Goal: Transaction & Acquisition: Purchase product/service

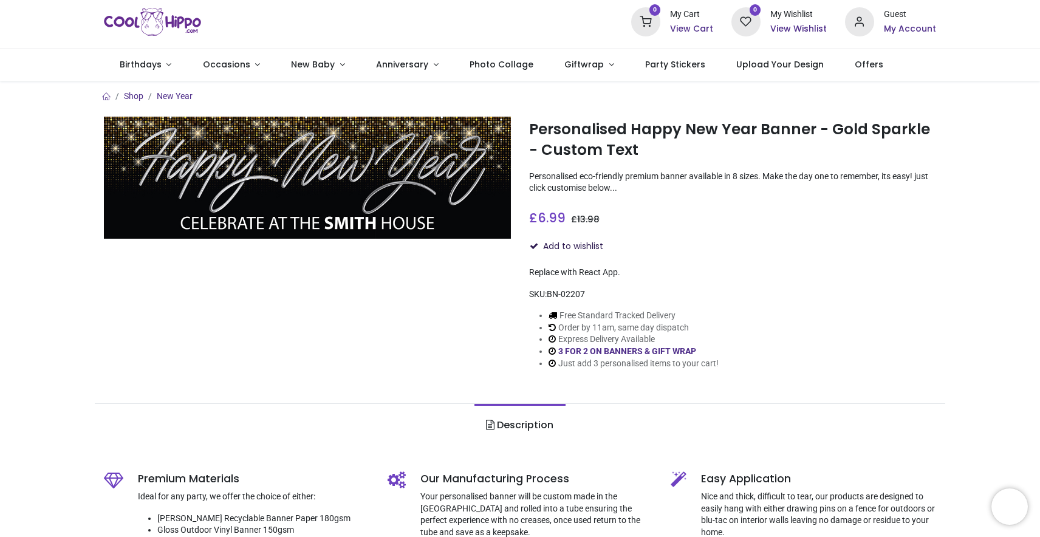
scroll to position [26, 0]
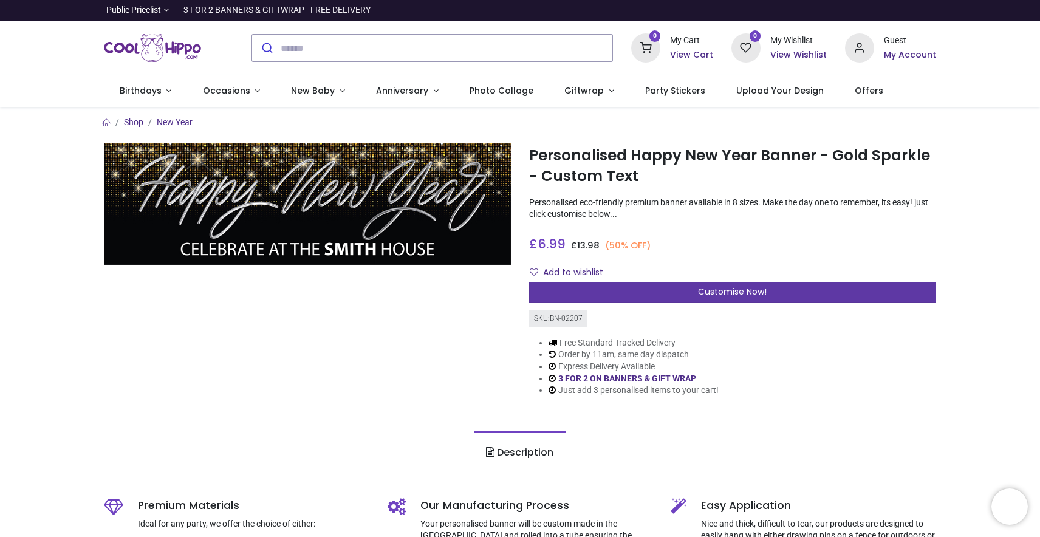
click at [672, 286] on div "Customise Now!" at bounding box center [732, 292] width 407 height 21
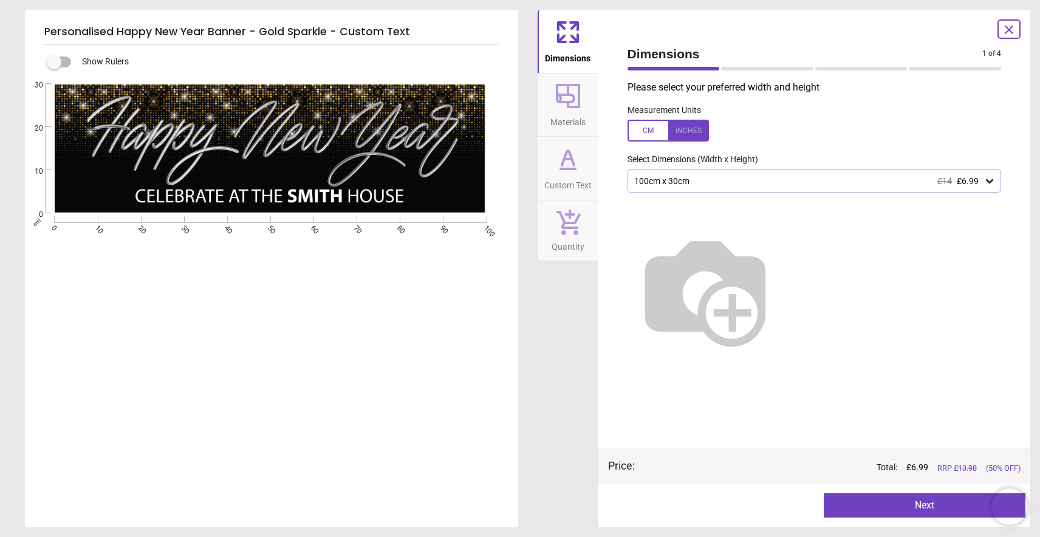
click at [990, 183] on icon at bounding box center [989, 181] width 7 height 4
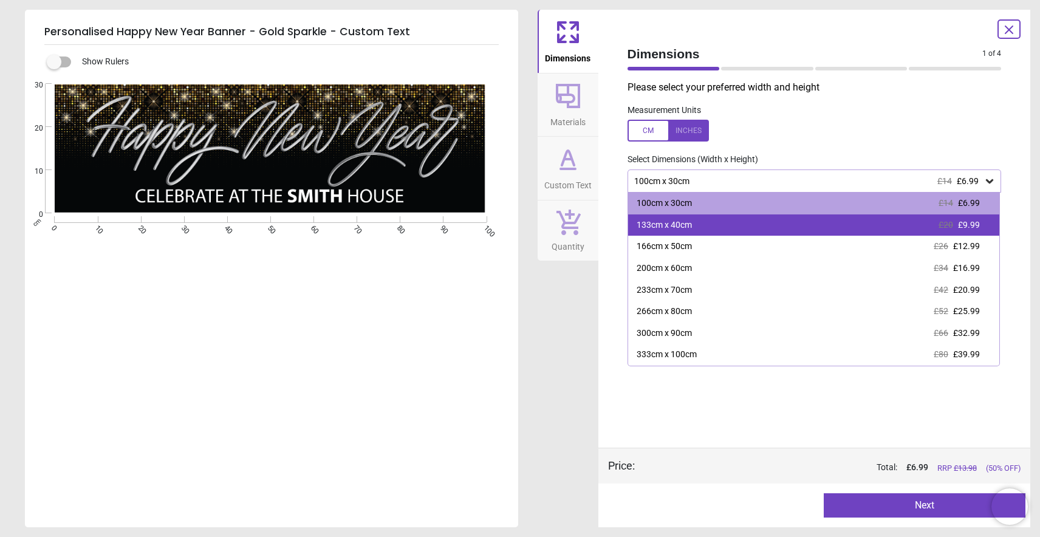
click at [974, 225] on span "£9.99" at bounding box center [969, 225] width 22 height 10
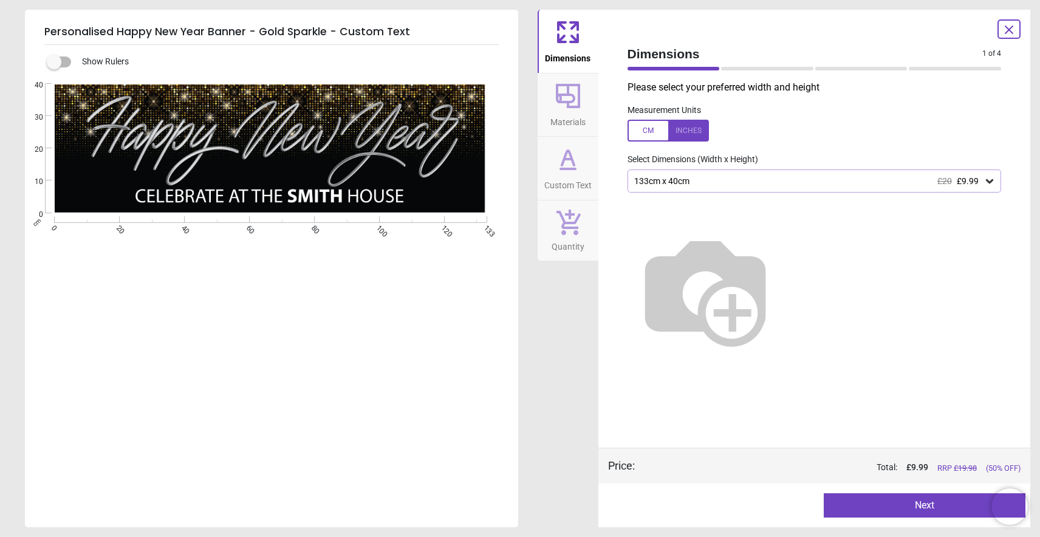
click at [905, 506] on button "Next" at bounding box center [924, 505] width 202 height 24
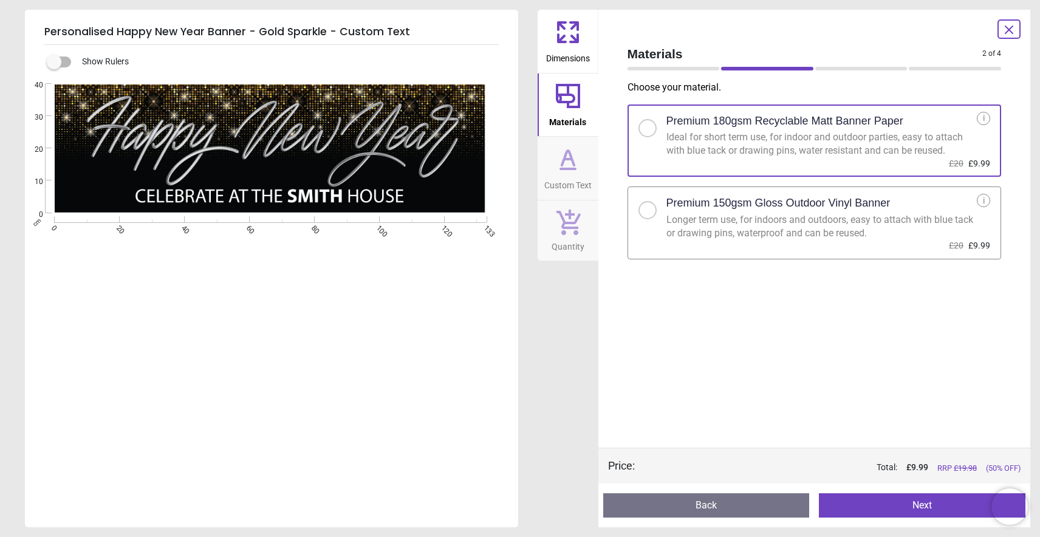
click at [924, 508] on button "Next" at bounding box center [922, 505] width 206 height 24
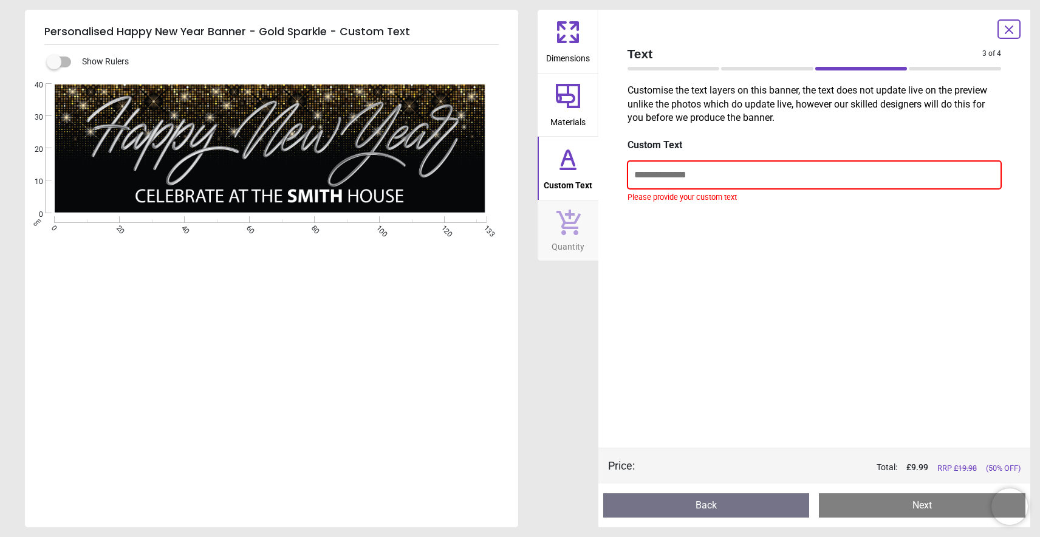
click at [724, 179] on input "text" at bounding box center [814, 175] width 374 height 28
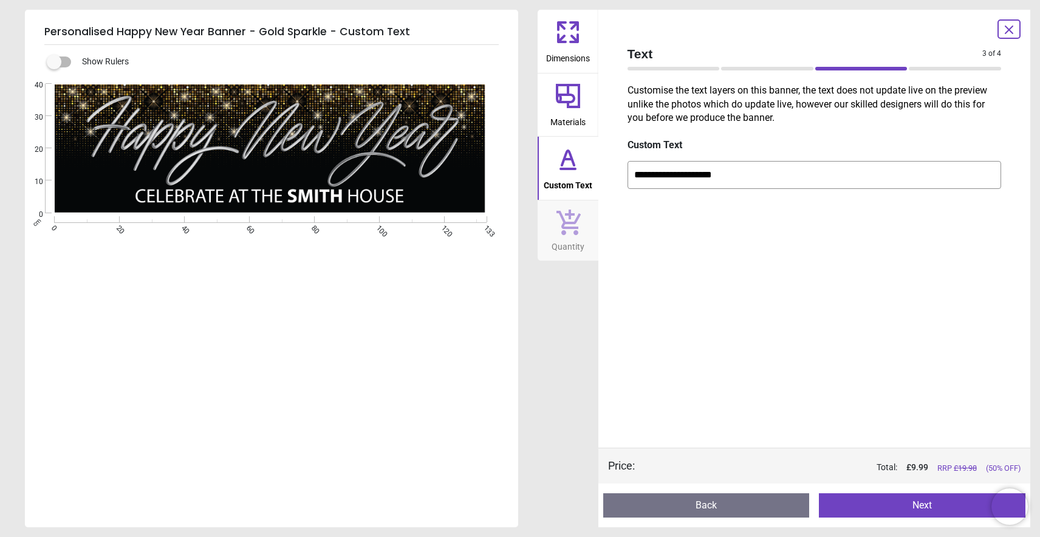
type input "**********"
click at [919, 506] on button "Next" at bounding box center [922, 505] width 206 height 24
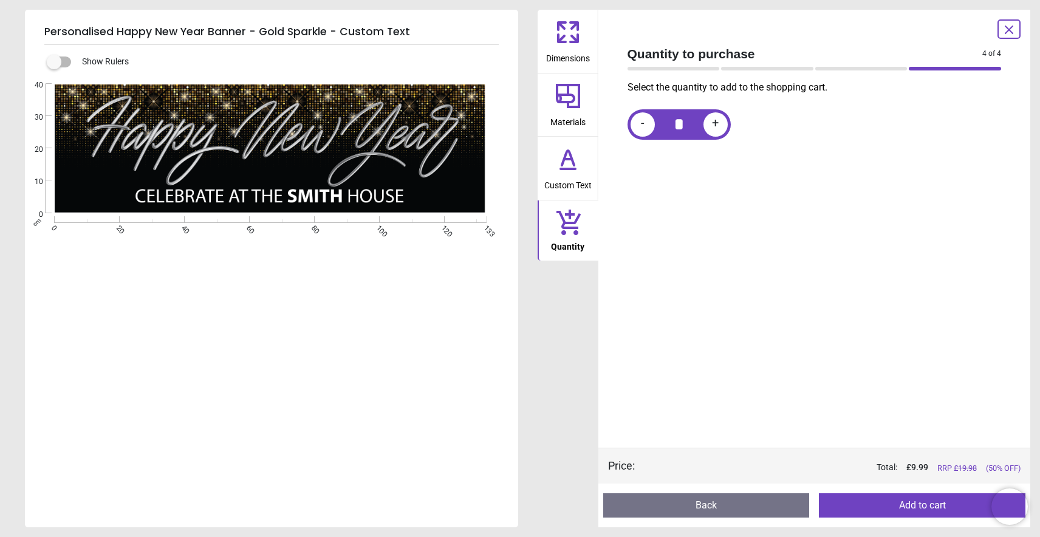
click at [905, 505] on button "Add to cart" at bounding box center [922, 505] width 206 height 24
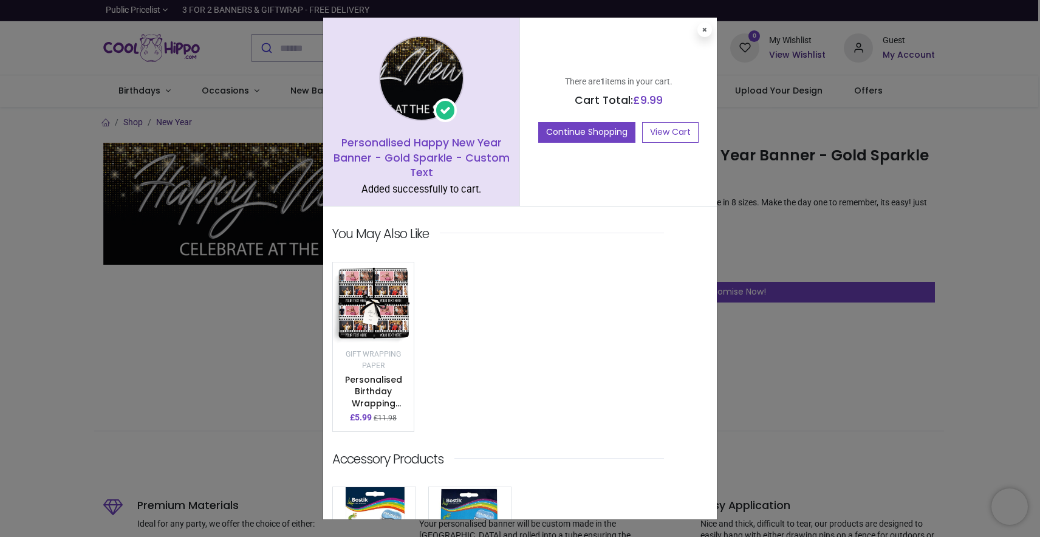
click at [702, 29] on icon at bounding box center [704, 30] width 5 height 6
